Goal: Task Accomplishment & Management: Use online tool/utility

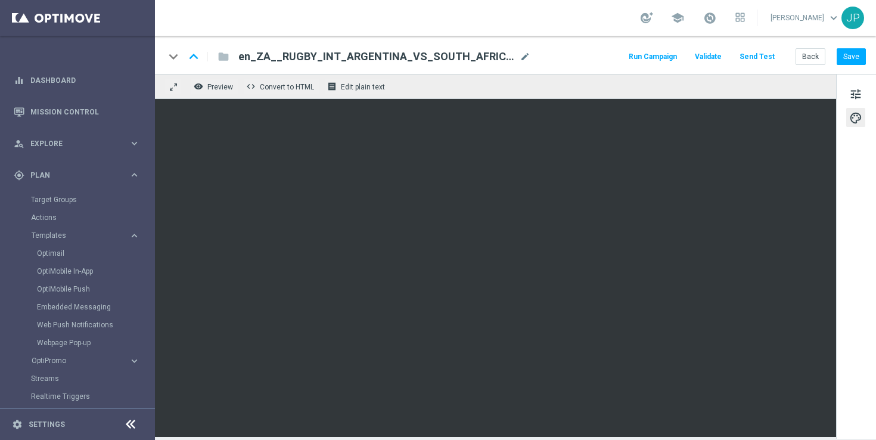
click at [457, 54] on span "en_ZA__RUGBY_INT_ARGENTINA_VS_SOUTH_AFRICA_LOTTO_COMBO_MATCH__EMT_ALL_EM_TAC_LT…" at bounding box center [376, 56] width 277 height 14
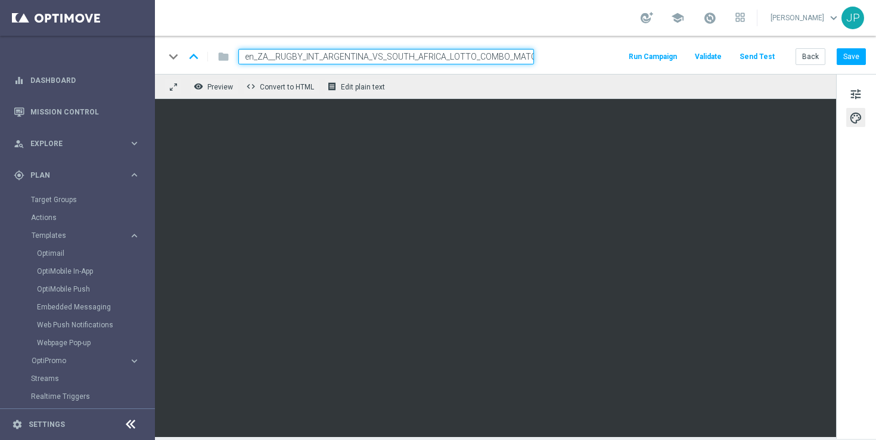
click at [563, 49] on div "keyboard_arrow_down keyboard_arrow_up folder en_ZA__RUGBY_INT_ARGENTINA_VS_SOUT…" at bounding box center [516, 56] width 702 height 15
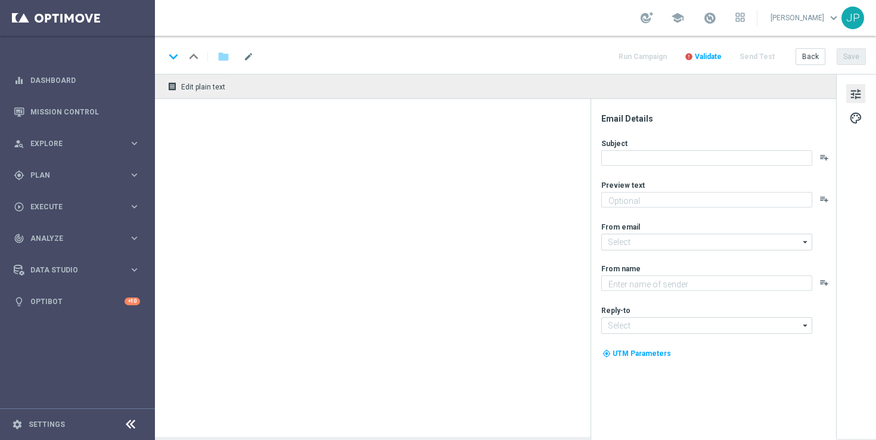
type textarea "Aunty Betsy's offers are changing..."
type textarea "Lottoland"
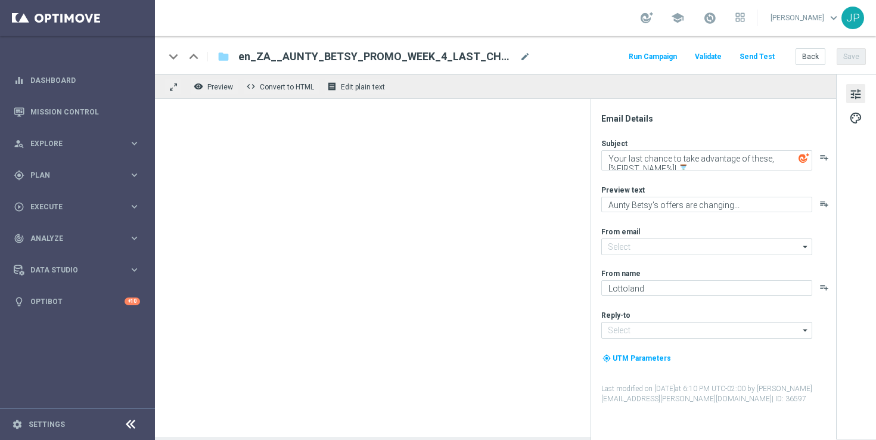
type input "[EMAIL_ADDRESS][DOMAIN_NAME]"
